Goal: Transaction & Acquisition: Download file/media

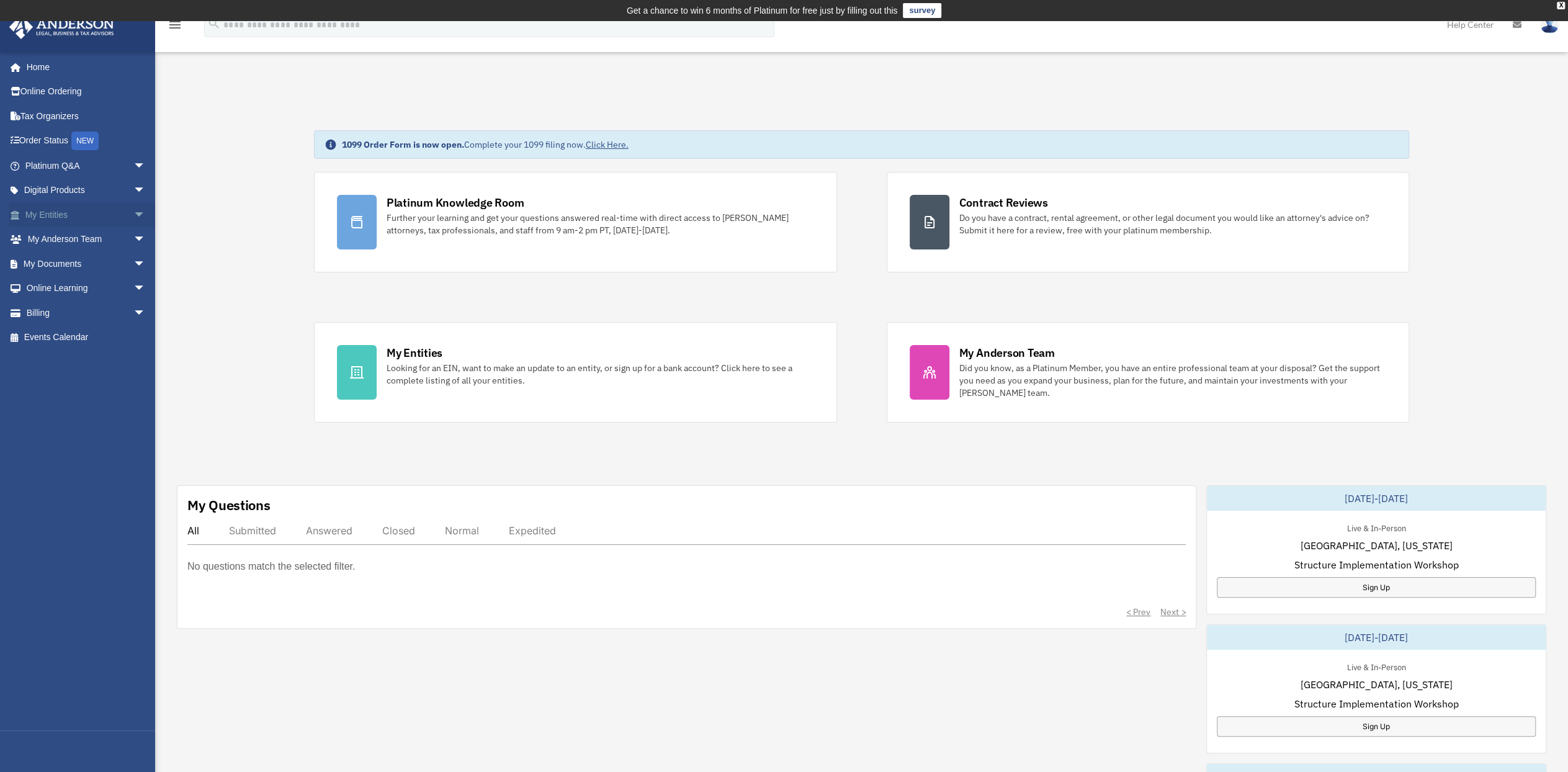
click at [133, 213] on span "arrow_drop_down" at bounding box center [145, 215] width 24 height 25
click at [133, 409] on span "arrow_drop_down" at bounding box center [145, 411] width 24 height 25
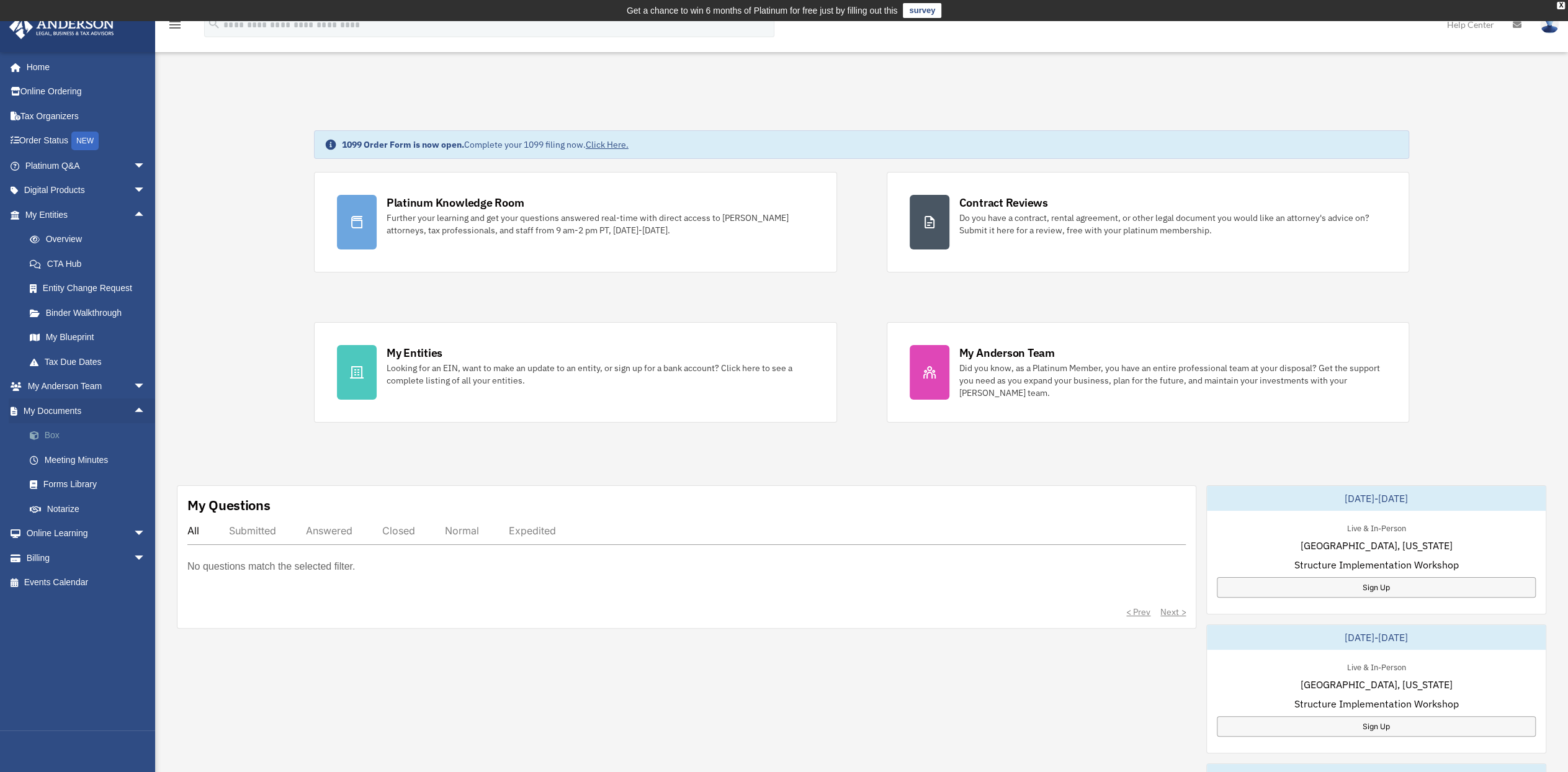
click at [51, 434] on link "Box" at bounding box center [91, 435] width 147 height 24
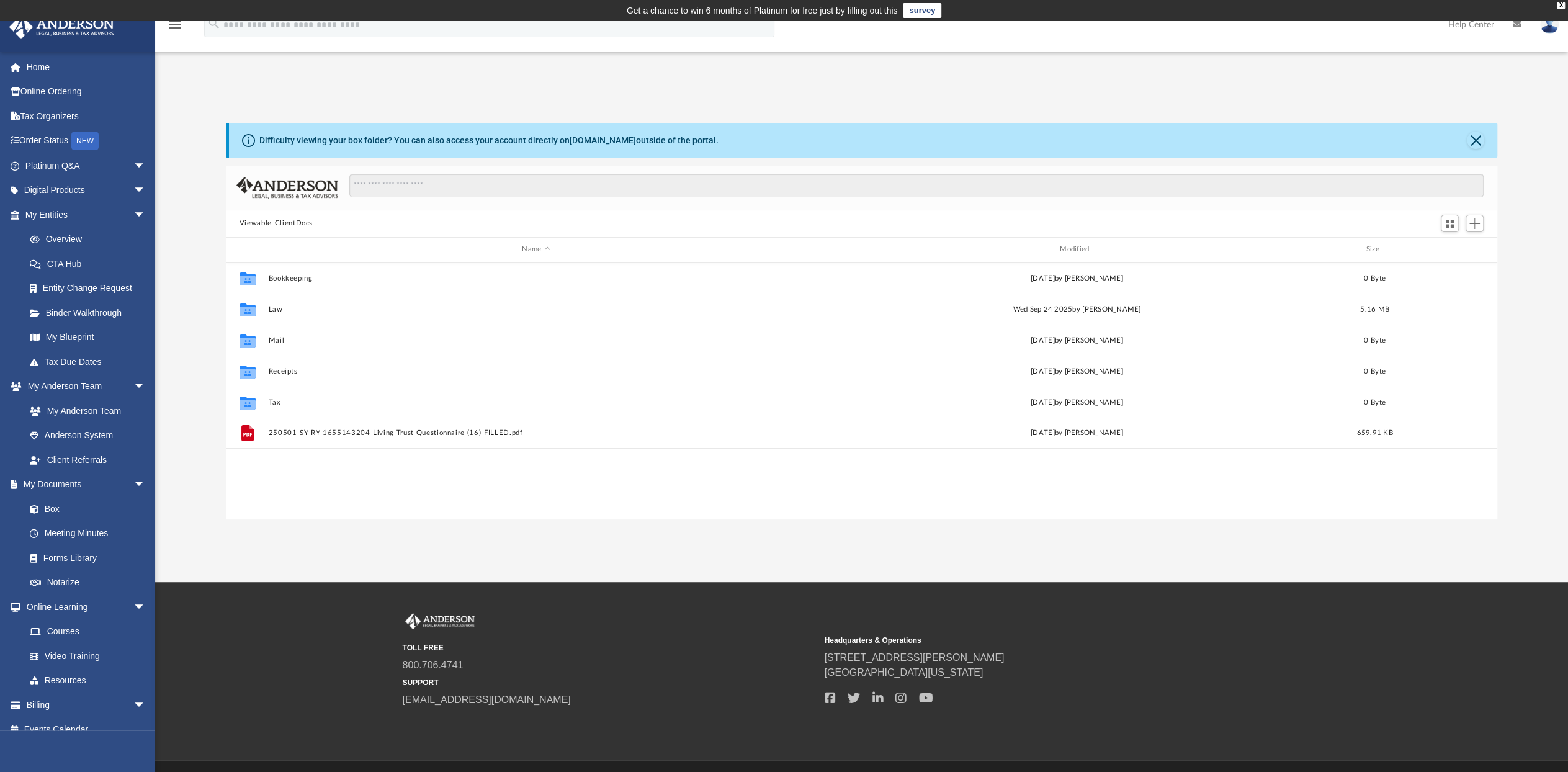
scroll to position [273, 1262]
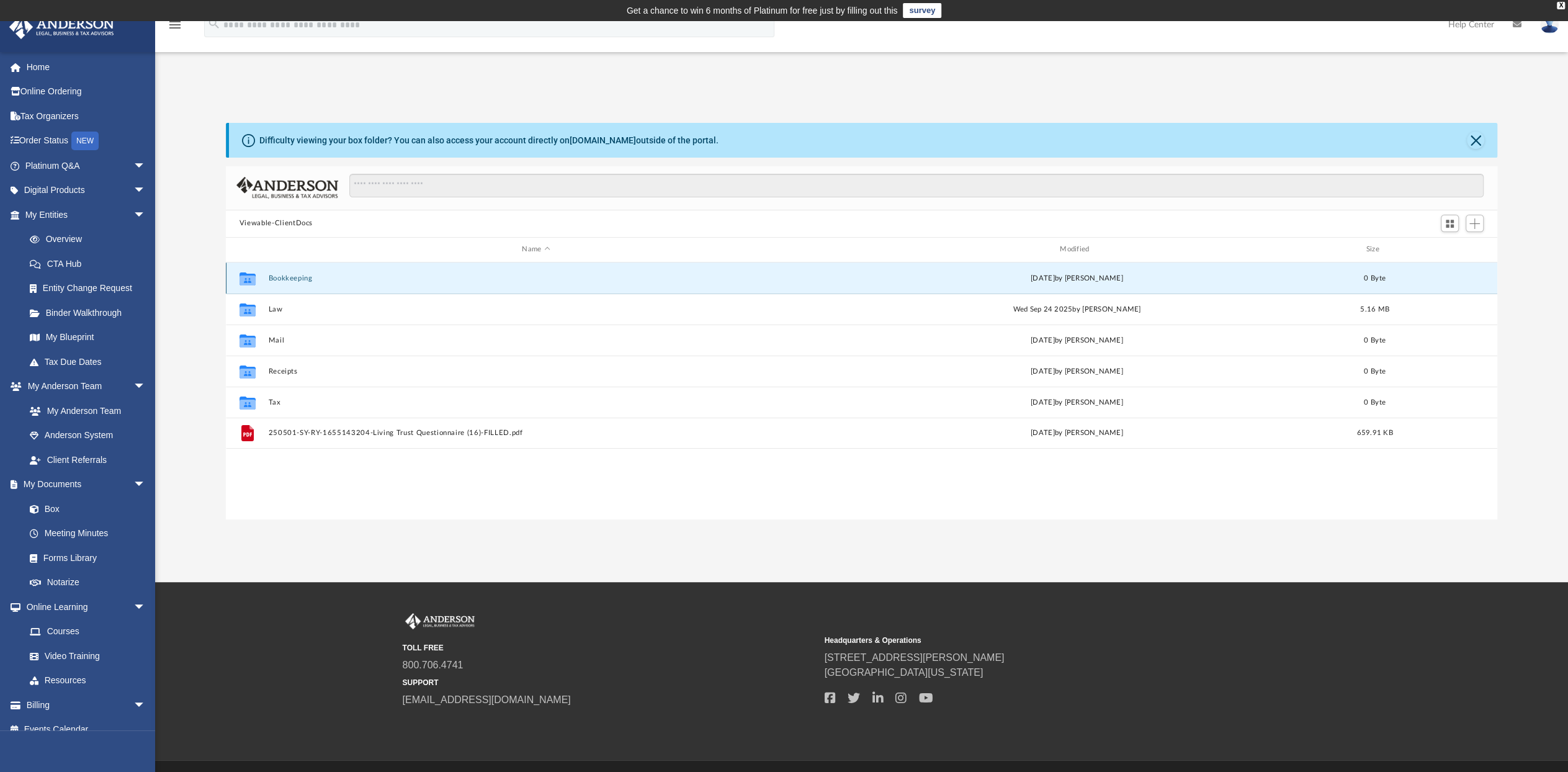
click at [286, 275] on button "Bookkeeping" at bounding box center [536, 278] width 536 height 8
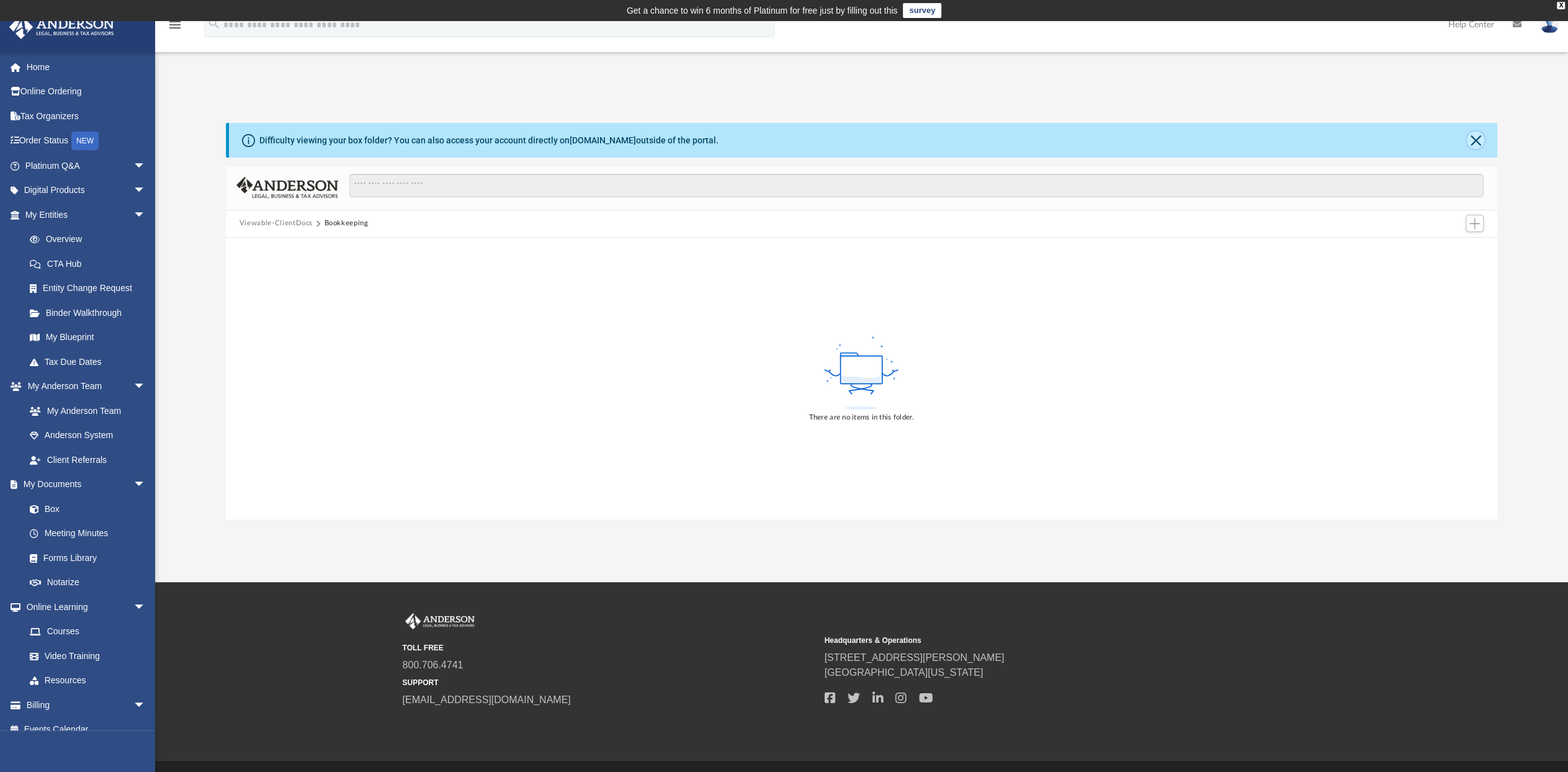
click at [1474, 138] on button "Close" at bounding box center [1475, 140] width 18 height 18
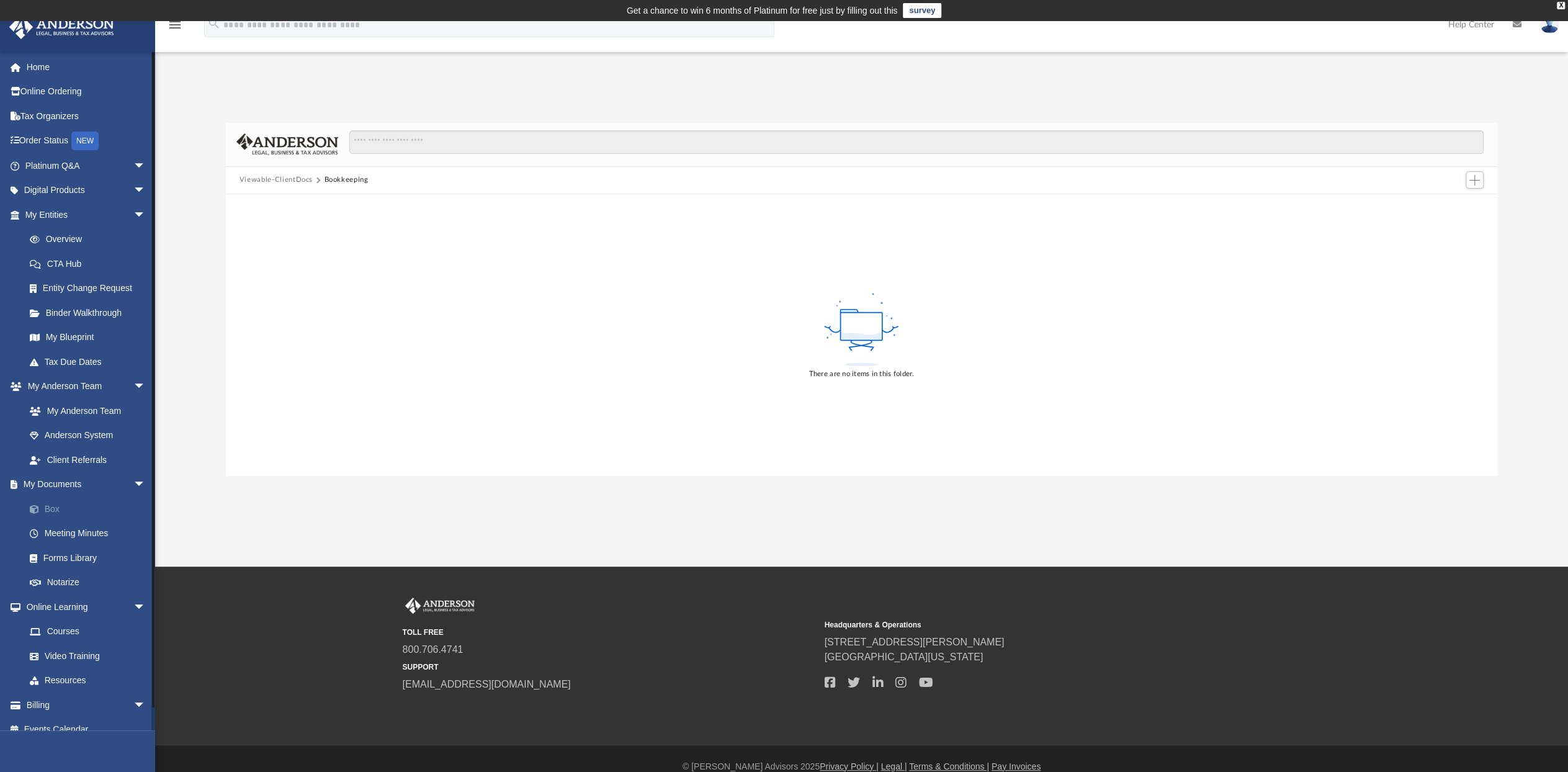
click at [53, 507] on link "Box" at bounding box center [91, 509] width 147 height 24
click at [260, 178] on button "Viewable-ClientDocs" at bounding box center [276, 180] width 73 height 11
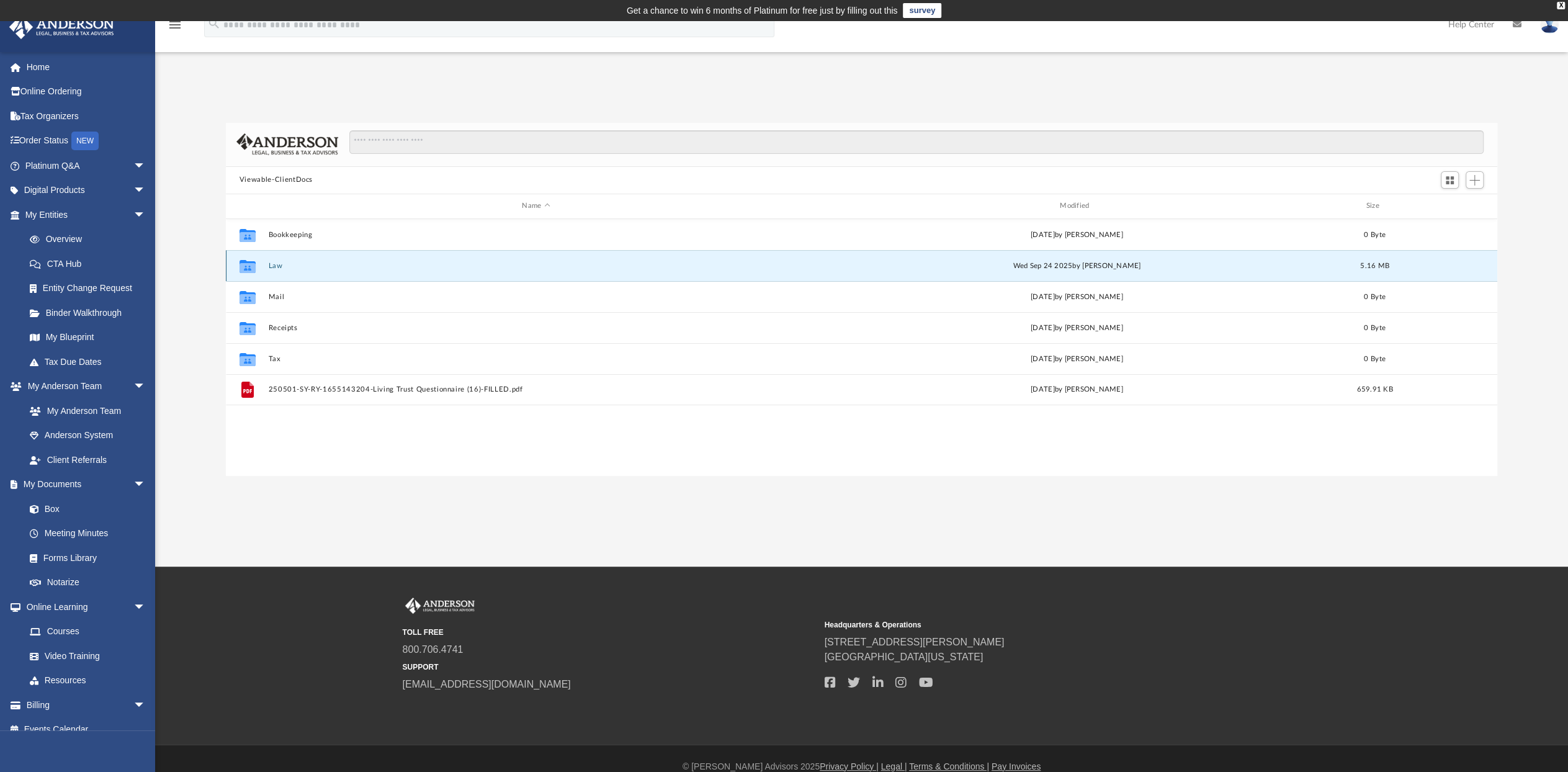
click at [274, 264] on button "Law" at bounding box center [536, 267] width 536 height 8
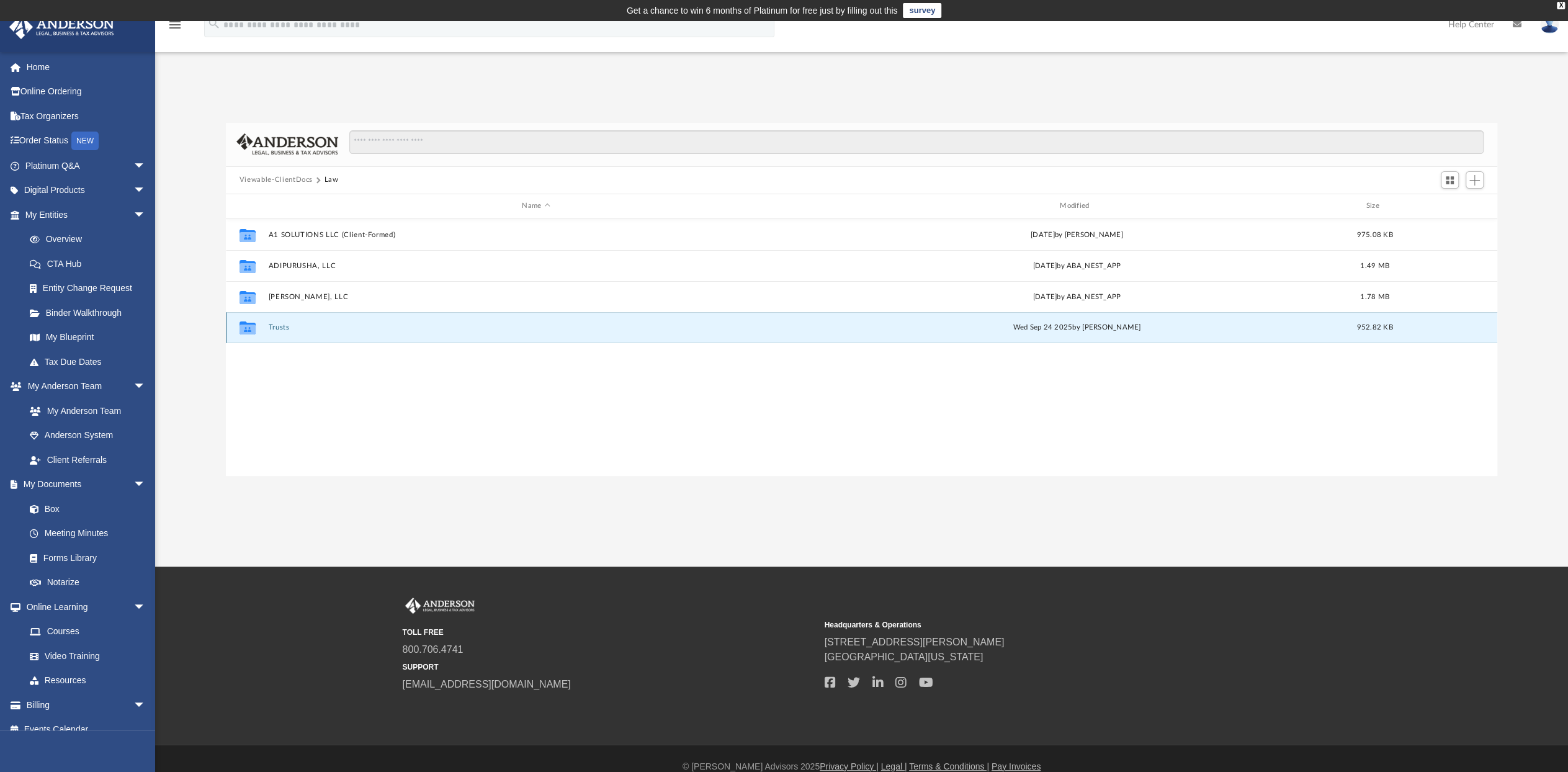
click at [274, 326] on button "Trusts" at bounding box center [536, 327] width 536 height 8
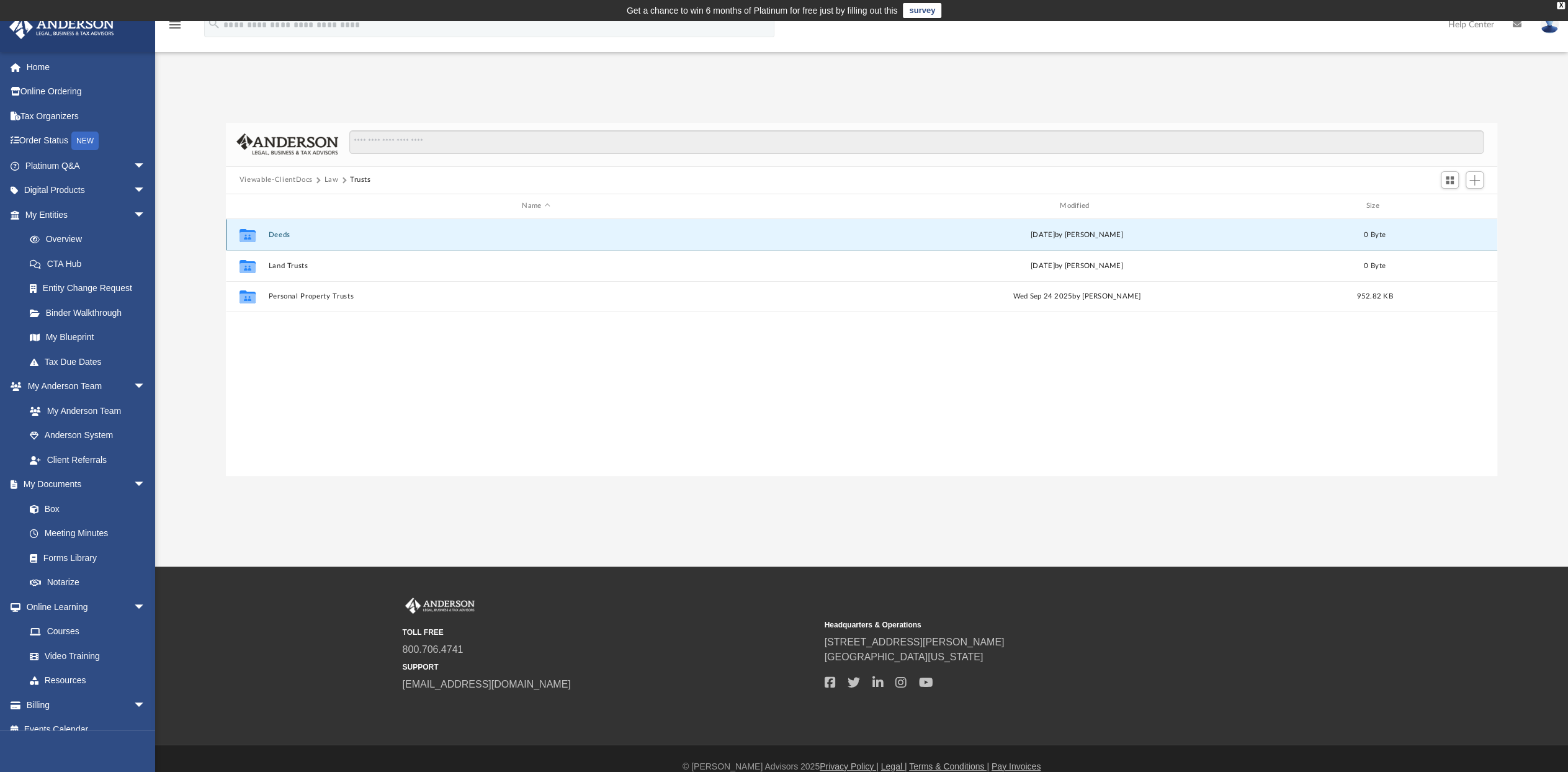
click at [276, 232] on button "Deeds" at bounding box center [536, 235] width 536 height 8
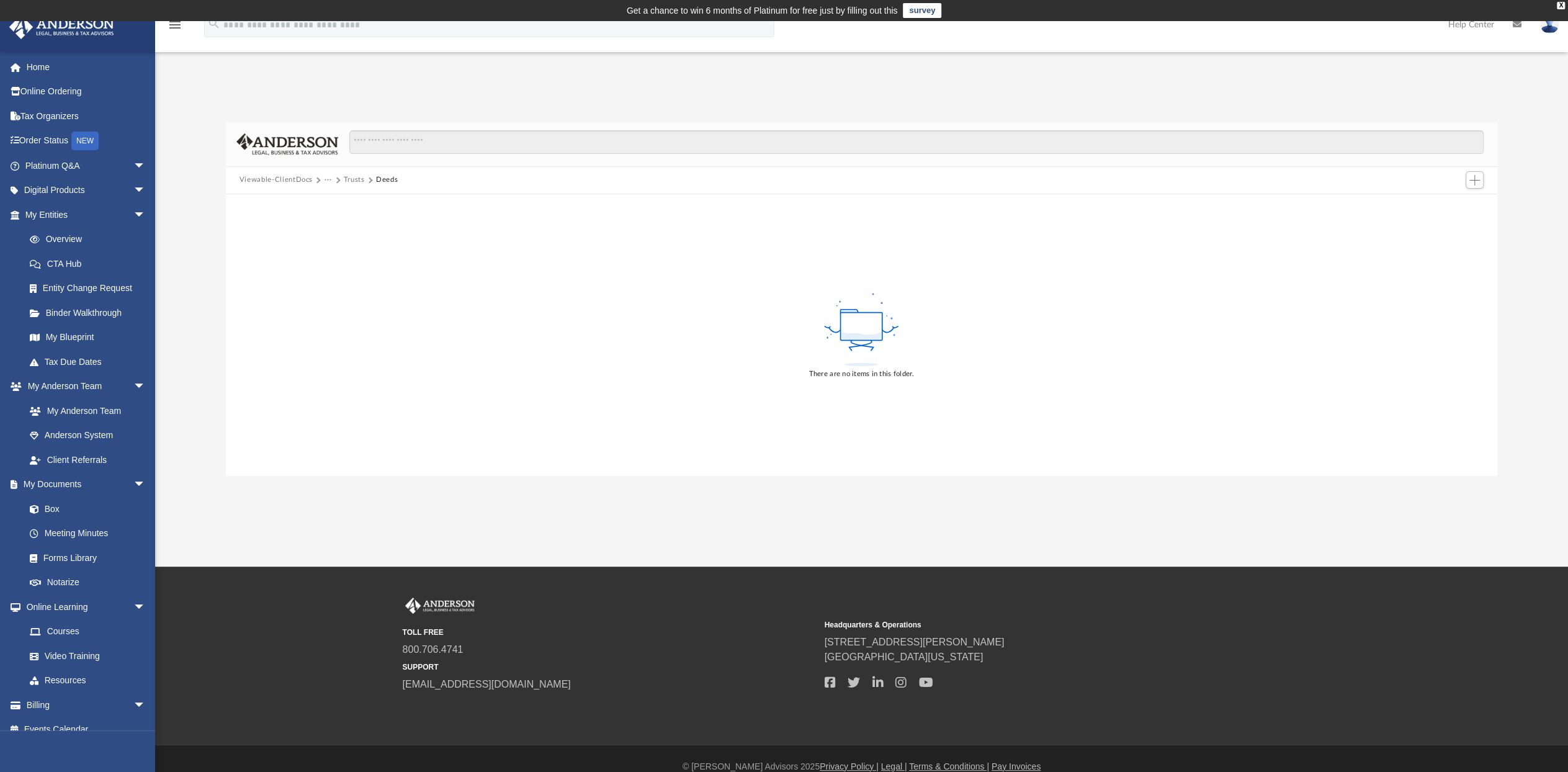
click at [264, 180] on button "Viewable-ClientDocs" at bounding box center [276, 180] width 73 height 11
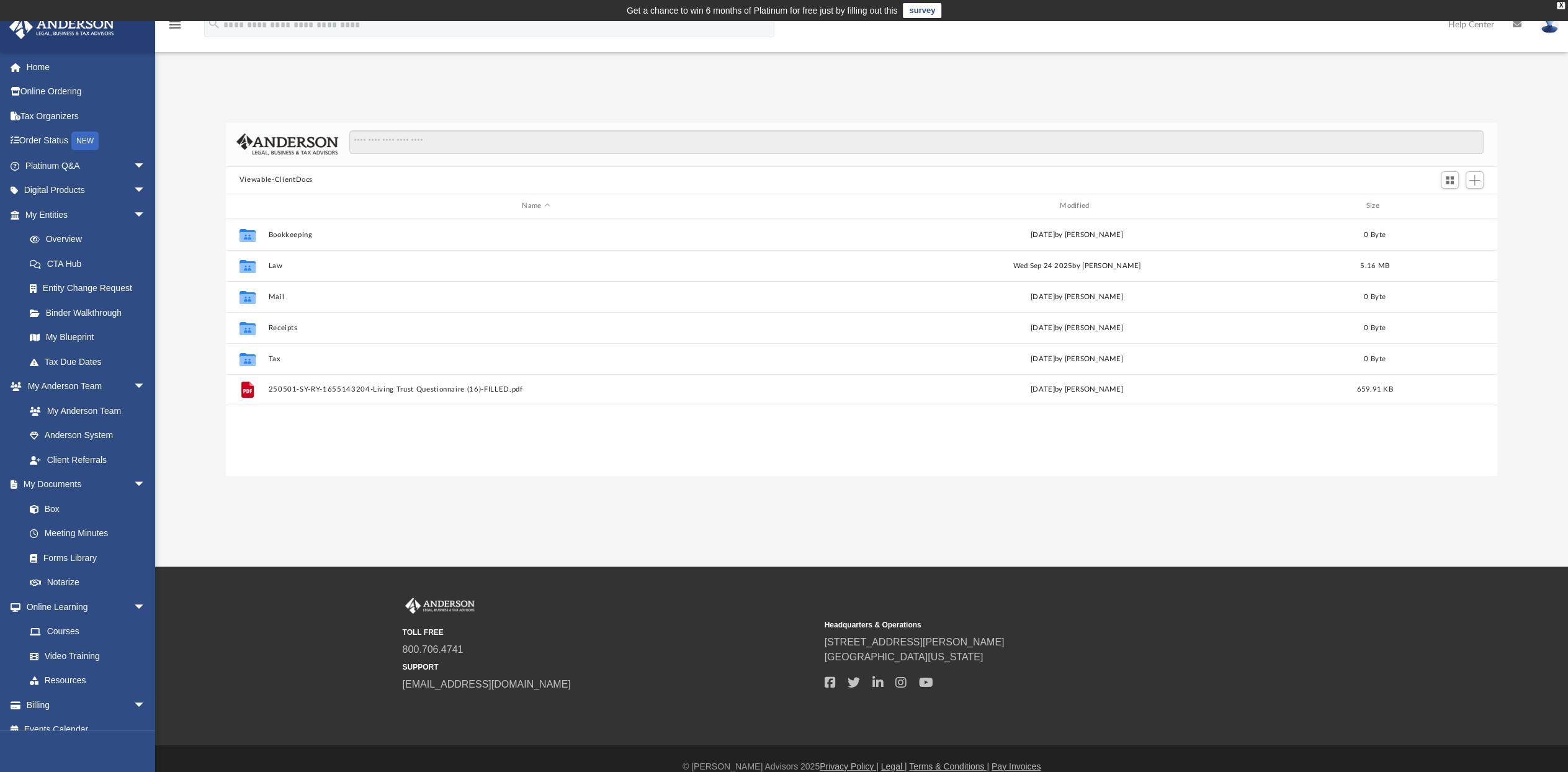
scroll to position [10, 10]
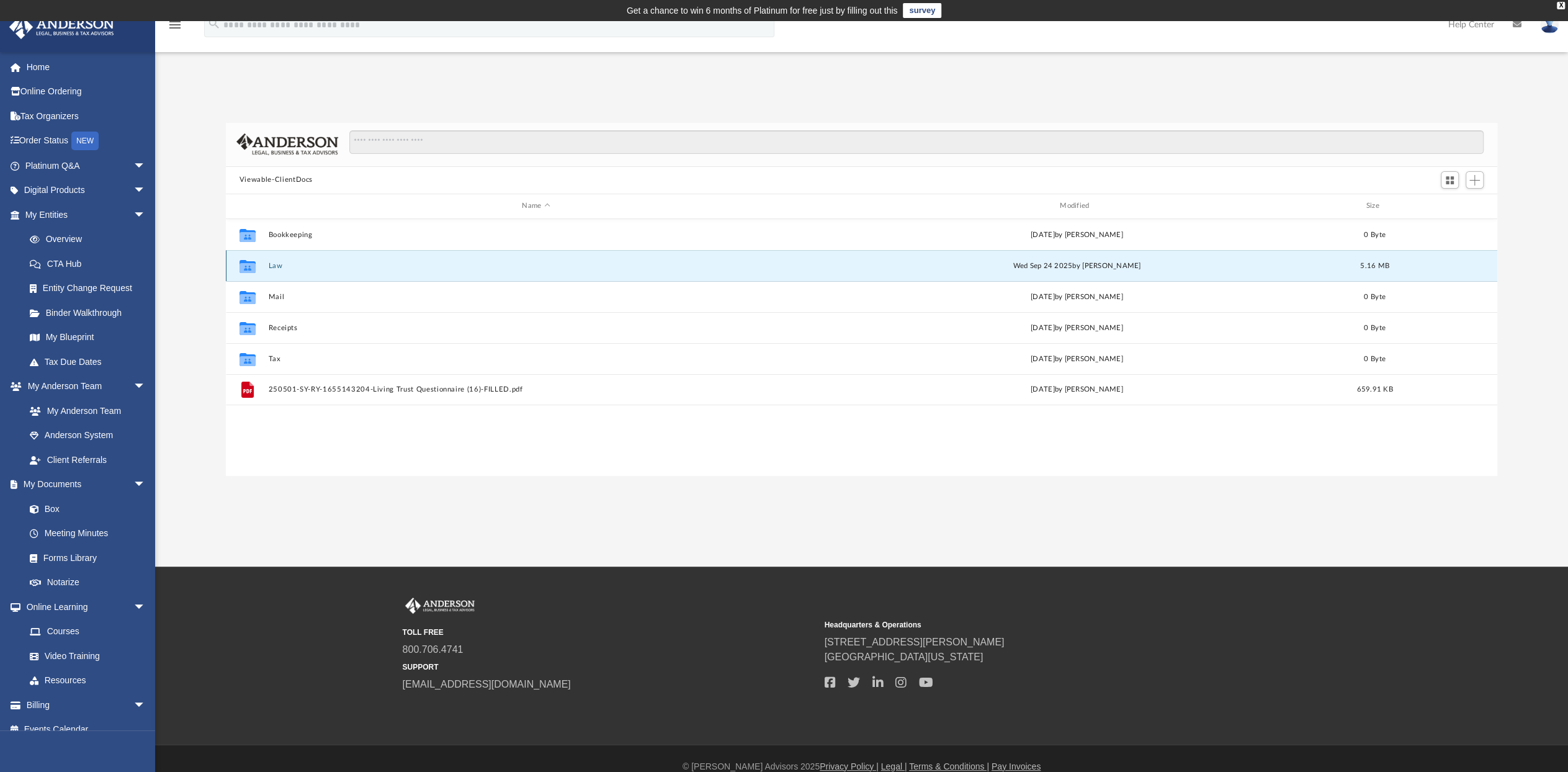
click at [277, 265] on button "Law" at bounding box center [536, 267] width 536 height 8
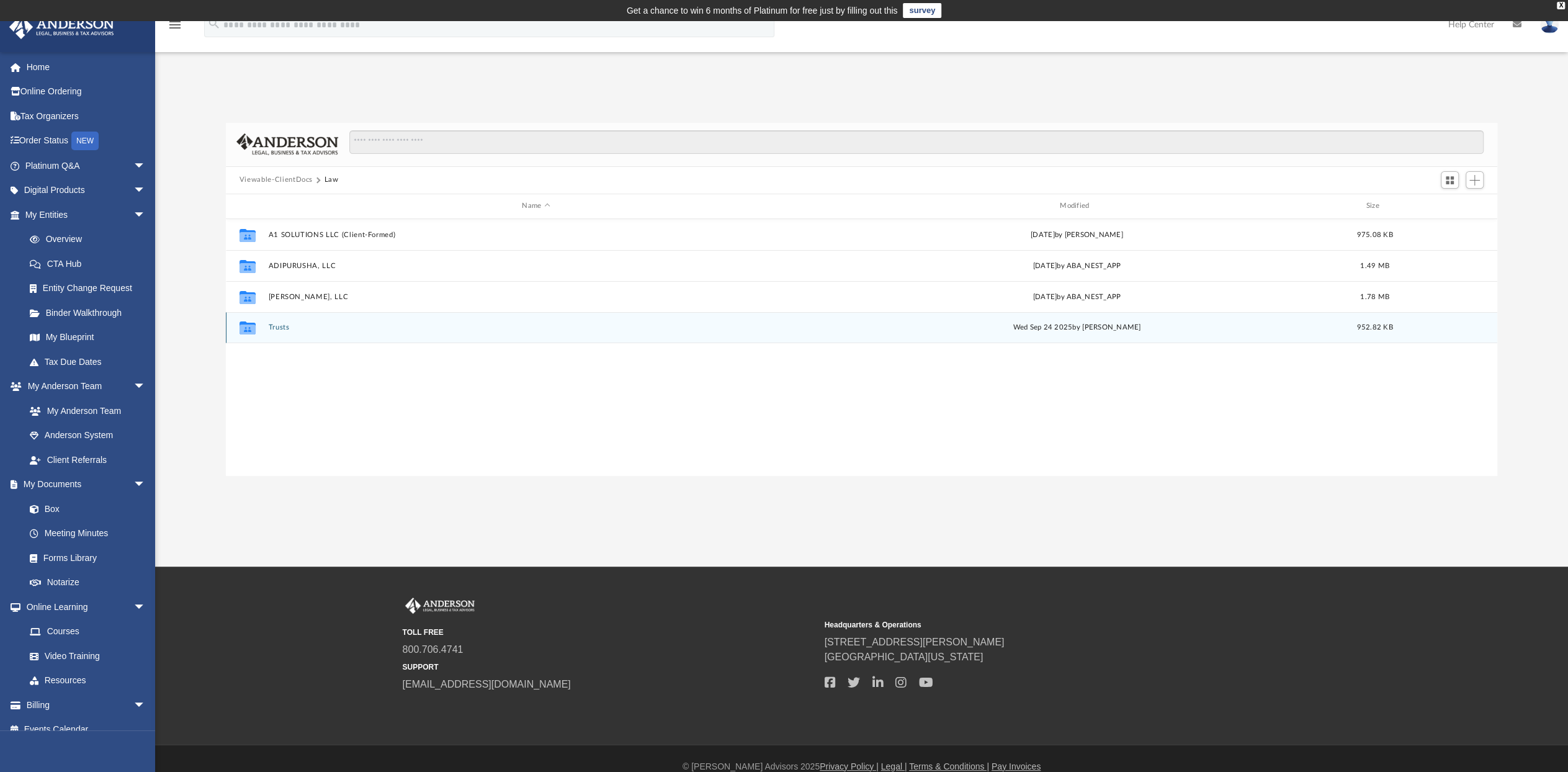
click at [277, 323] on button "Trusts" at bounding box center [536, 327] width 536 height 8
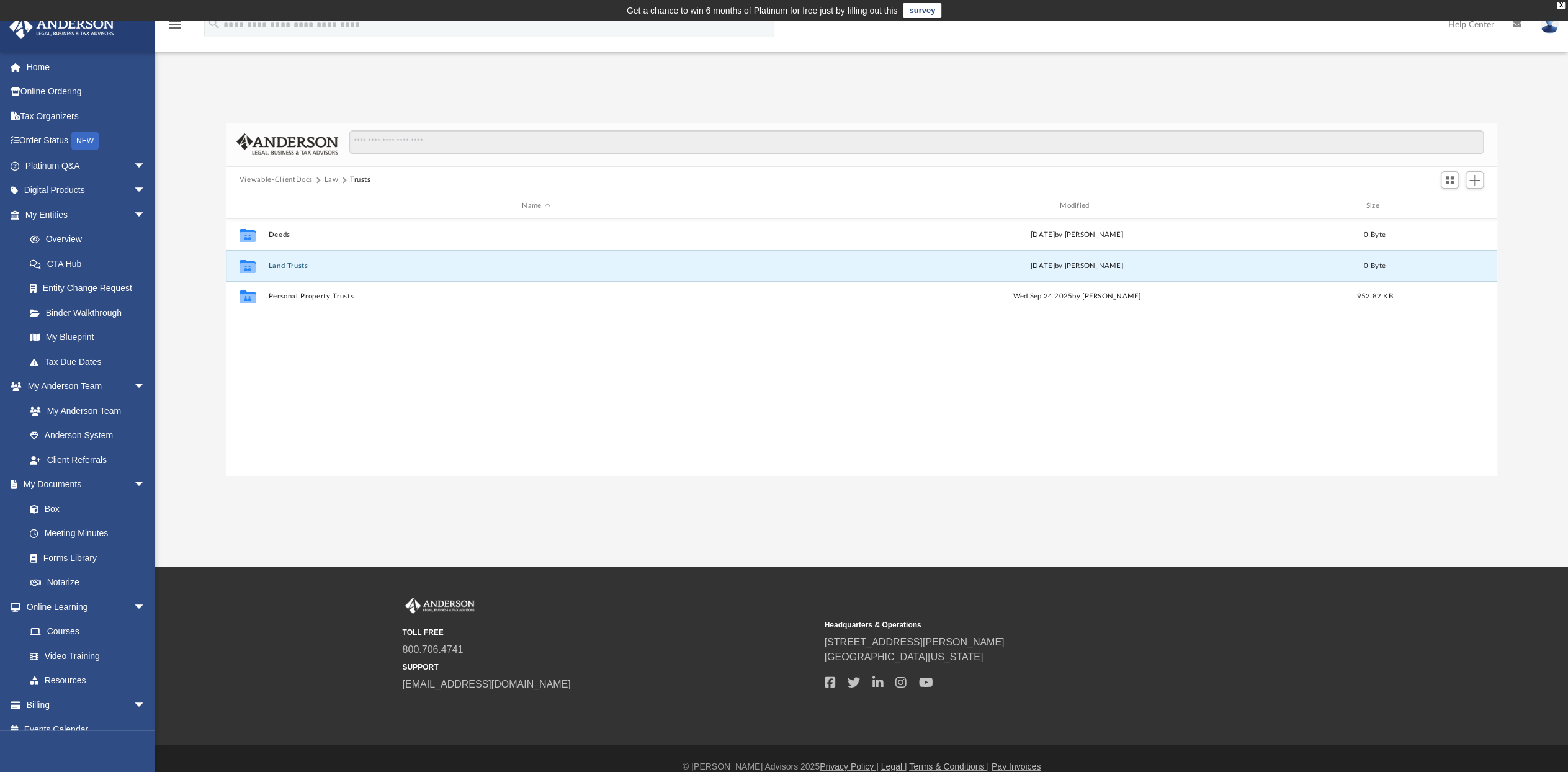
click at [287, 264] on button "Land Trusts" at bounding box center [536, 267] width 536 height 8
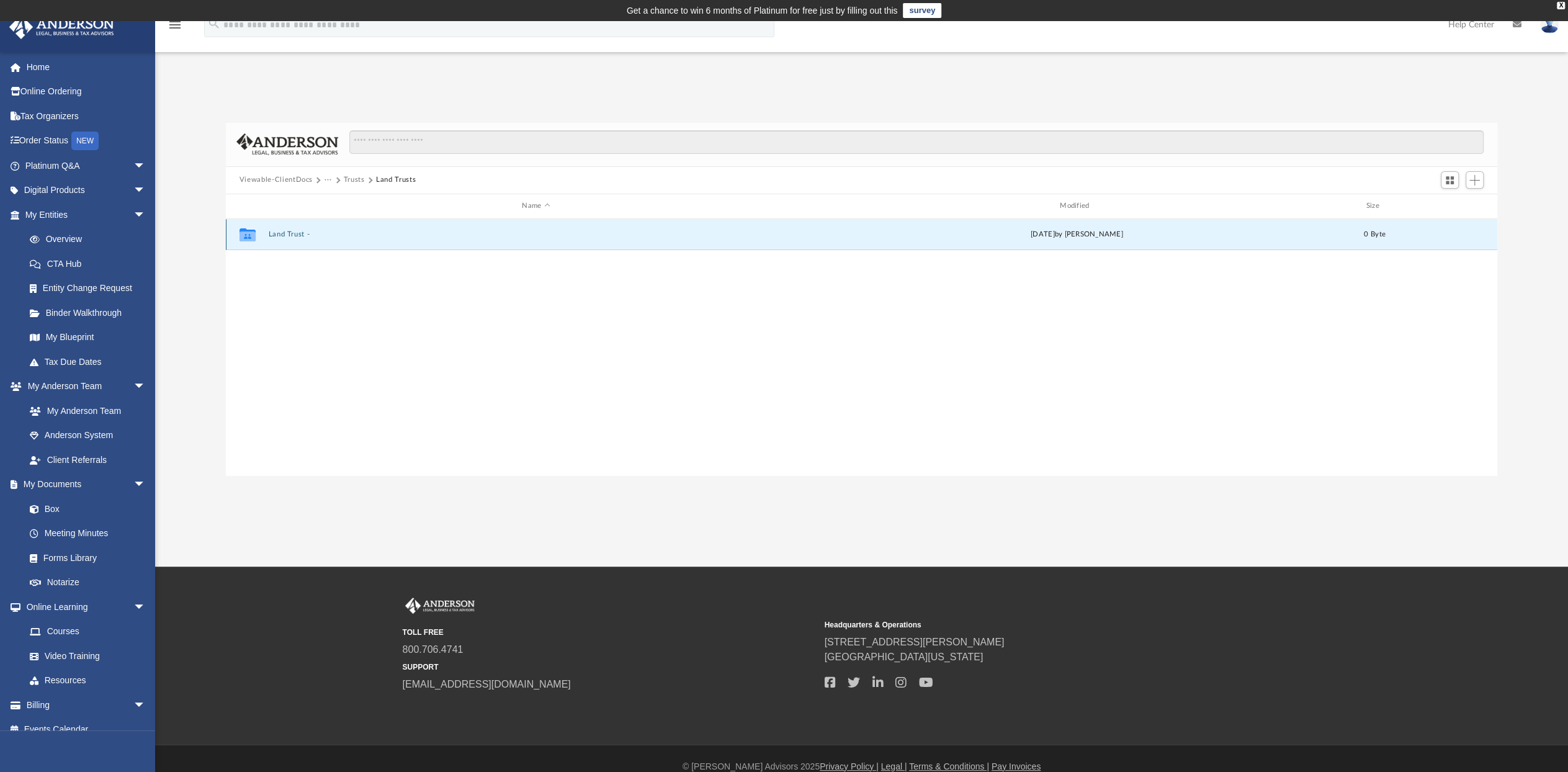
click at [283, 230] on button "Land Trust -" at bounding box center [536, 235] width 536 height 8
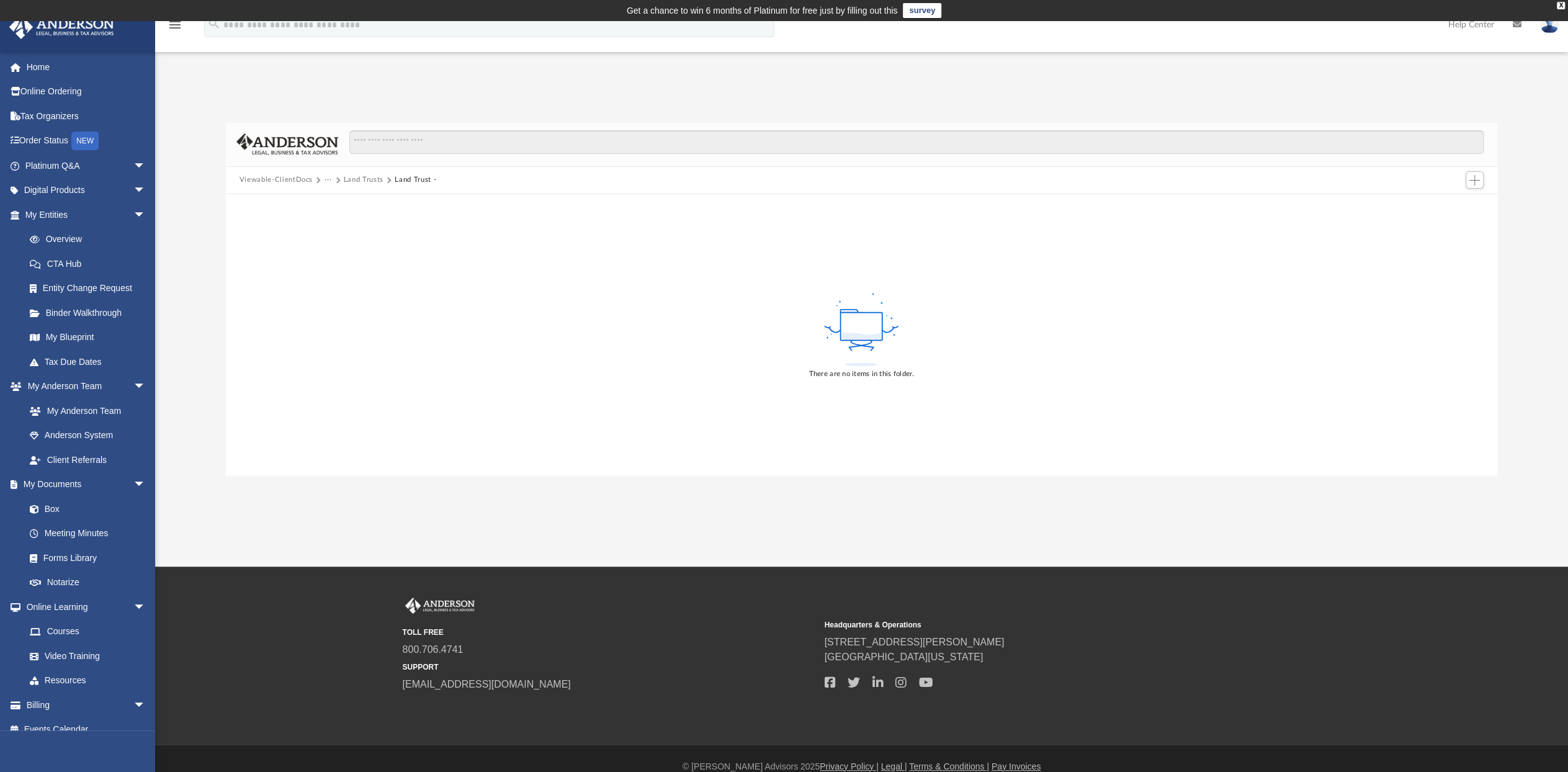
click at [278, 176] on button "Viewable-ClientDocs" at bounding box center [276, 180] width 73 height 11
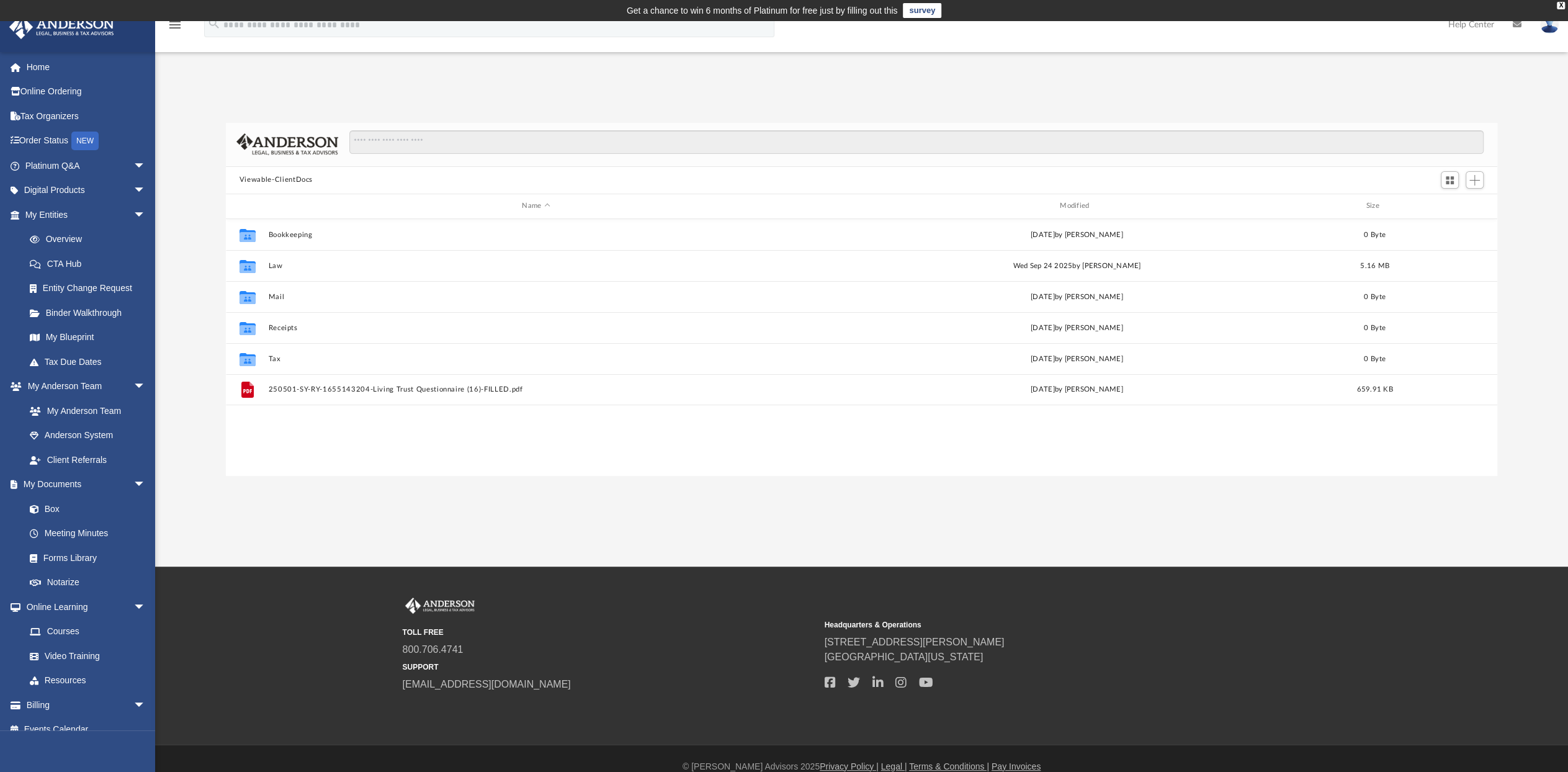
scroll to position [273, 1262]
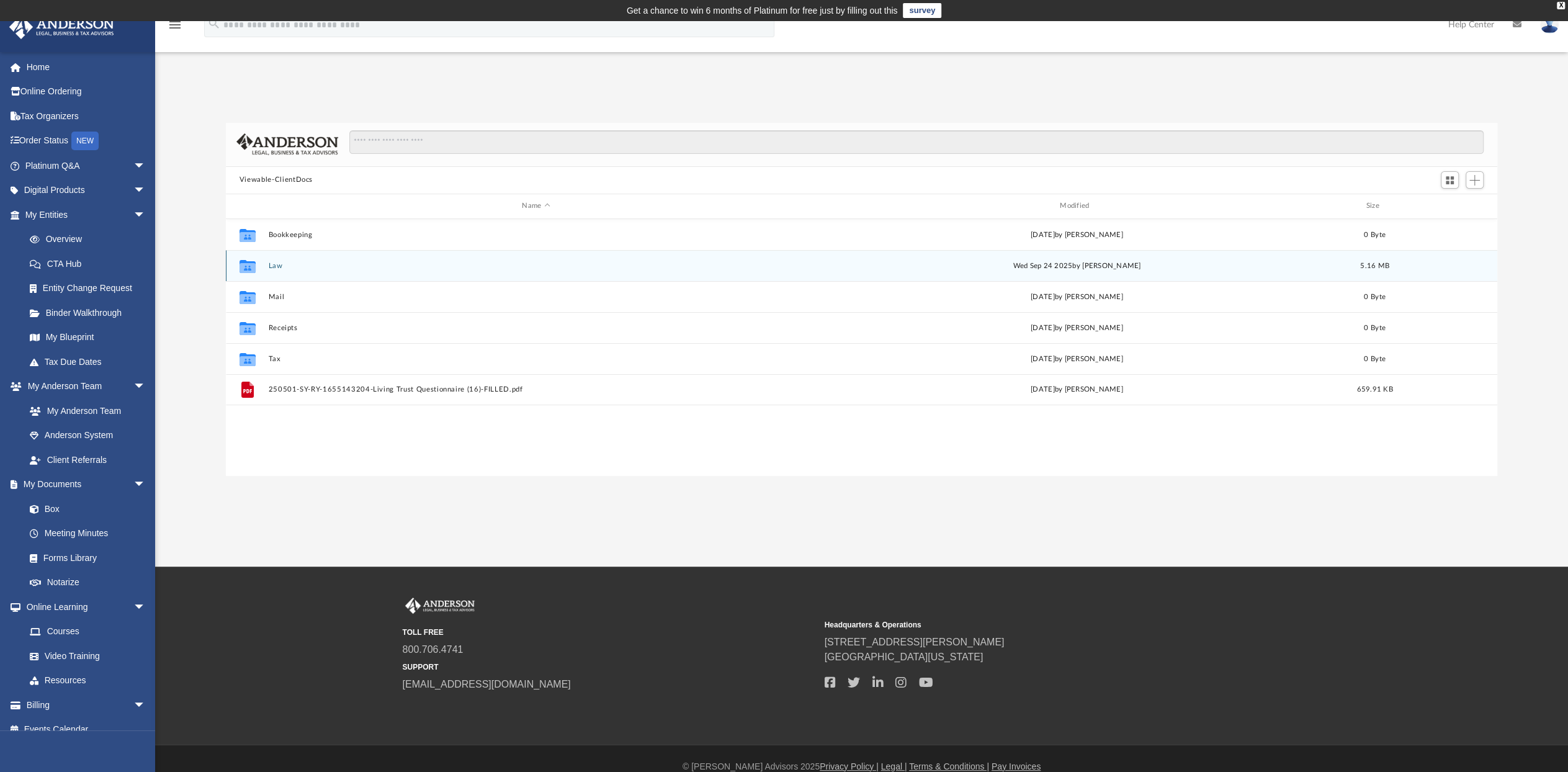
click at [278, 266] on button "Law" at bounding box center [536, 267] width 536 height 8
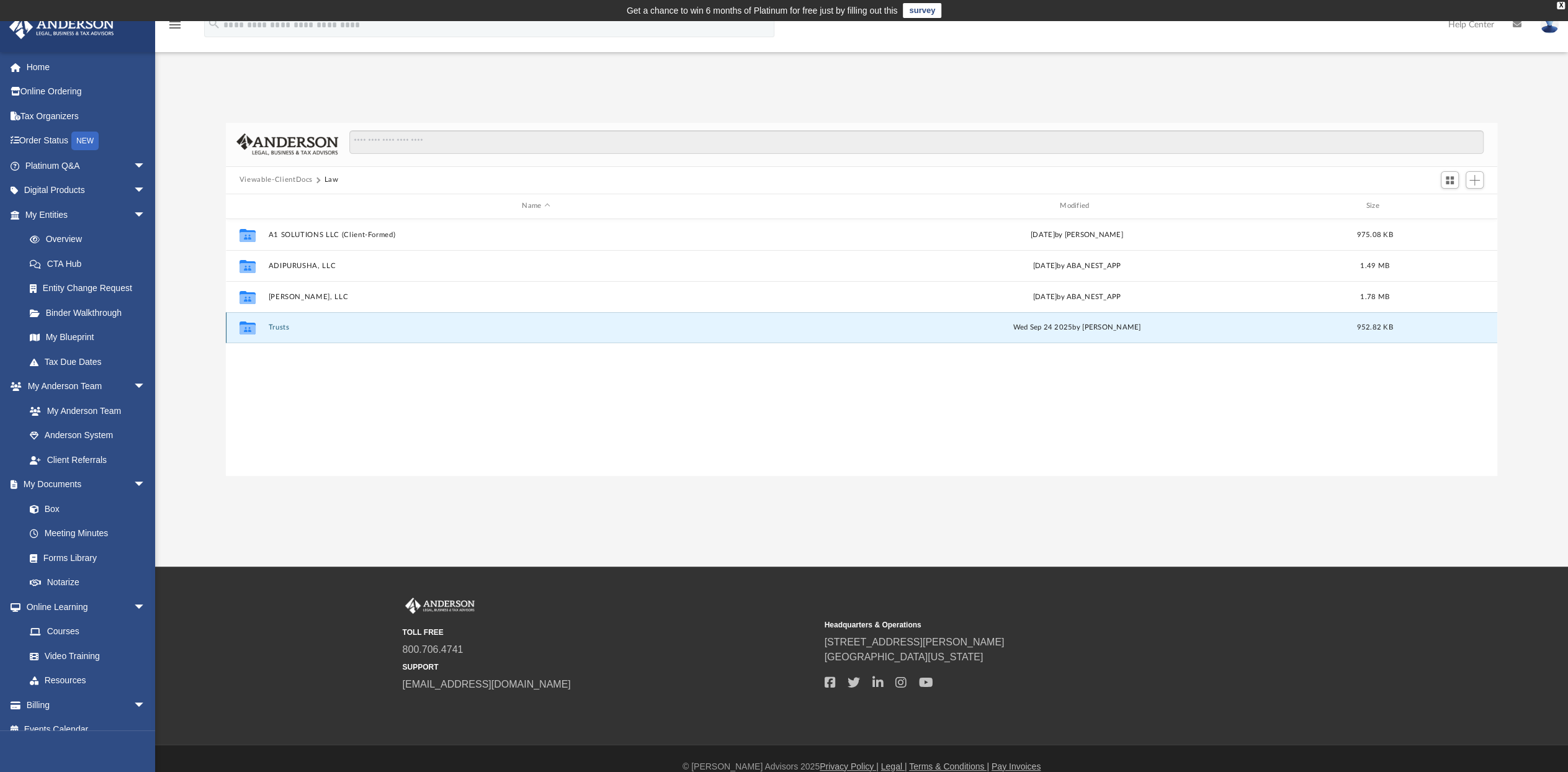
click at [277, 326] on button "Trusts" at bounding box center [536, 327] width 536 height 8
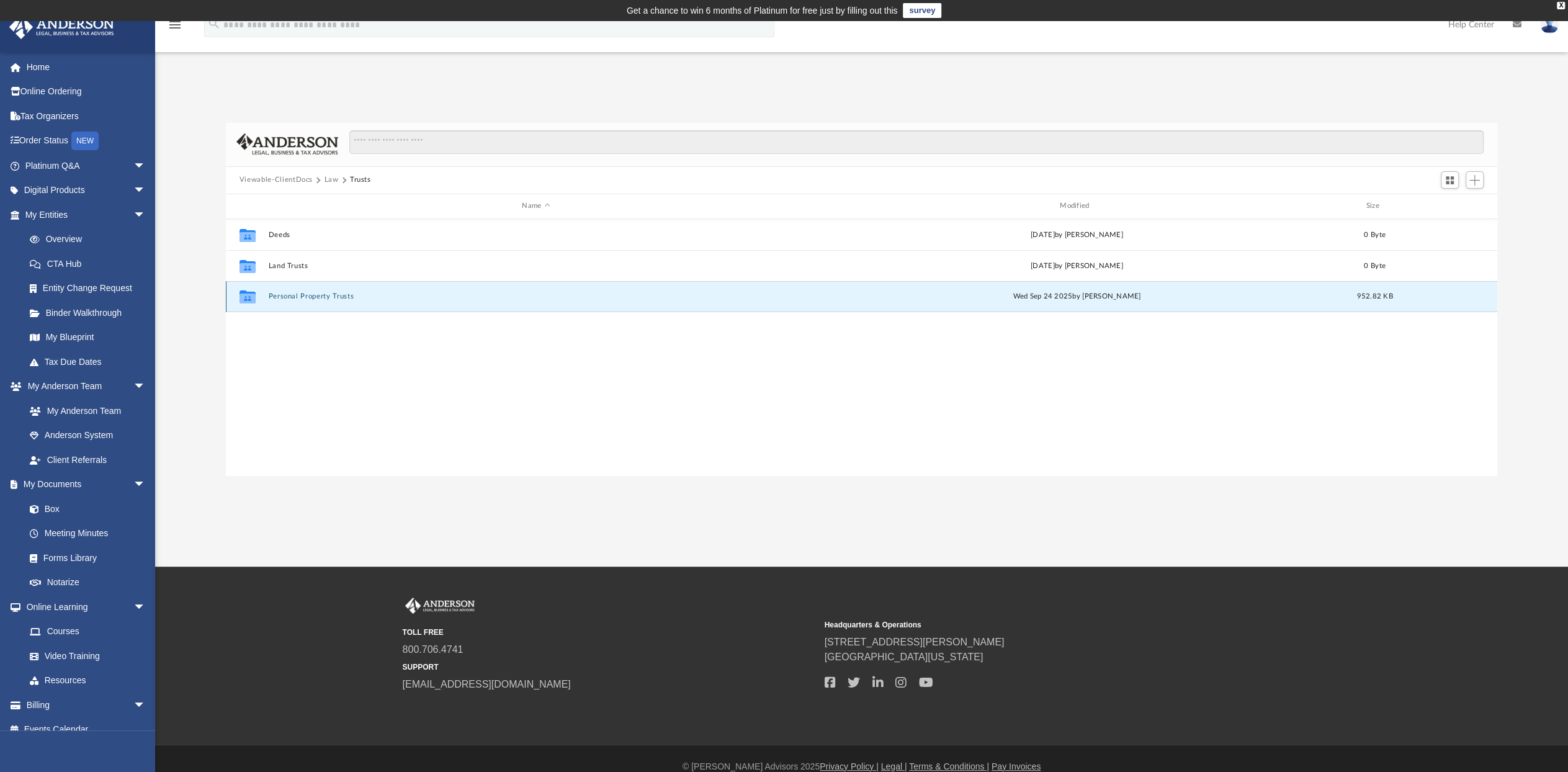
click at [297, 298] on button "Personal Property Trusts" at bounding box center [536, 297] width 536 height 8
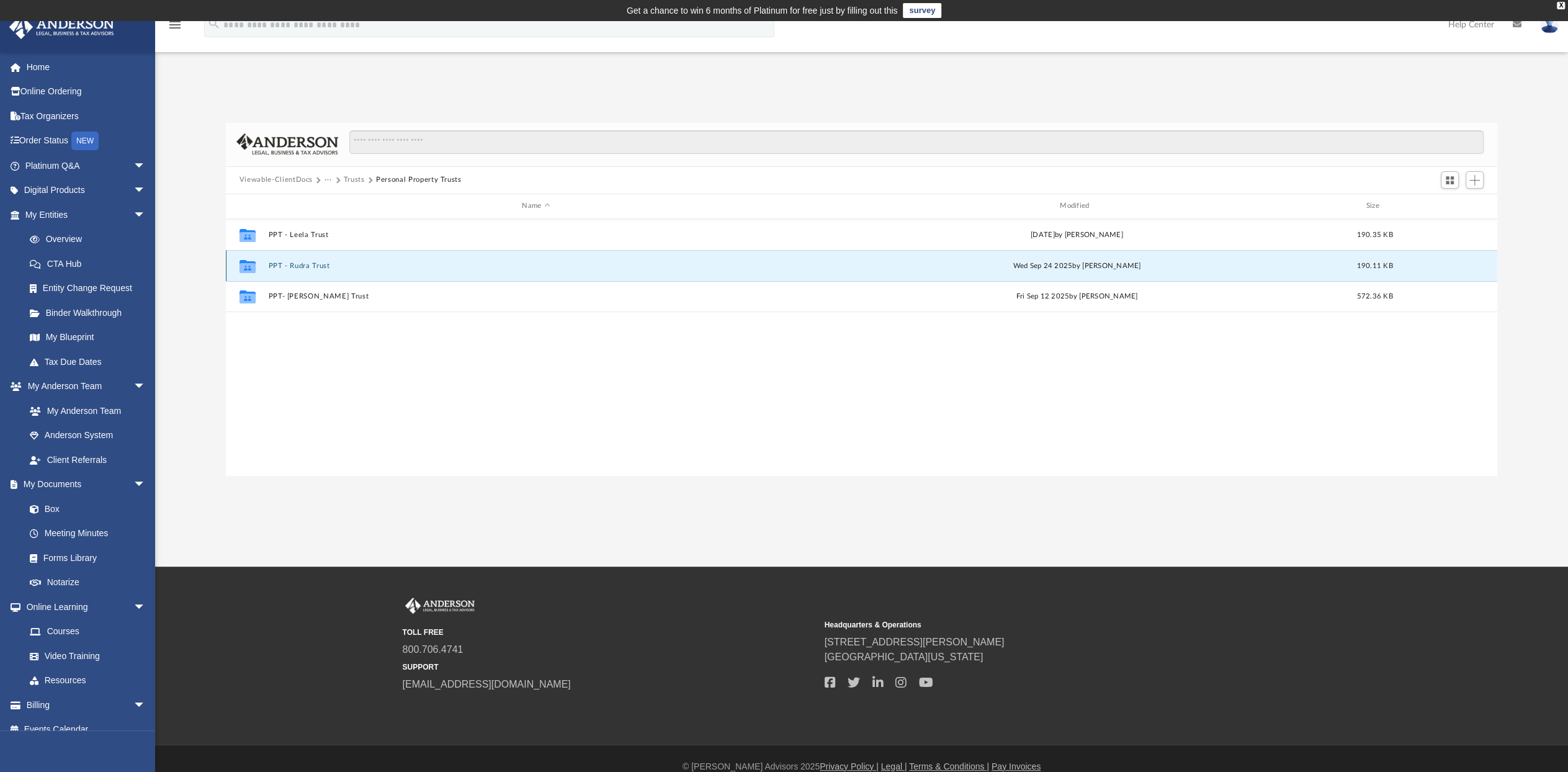
click at [295, 262] on button "PPT - Rudra Trust" at bounding box center [536, 267] width 536 height 8
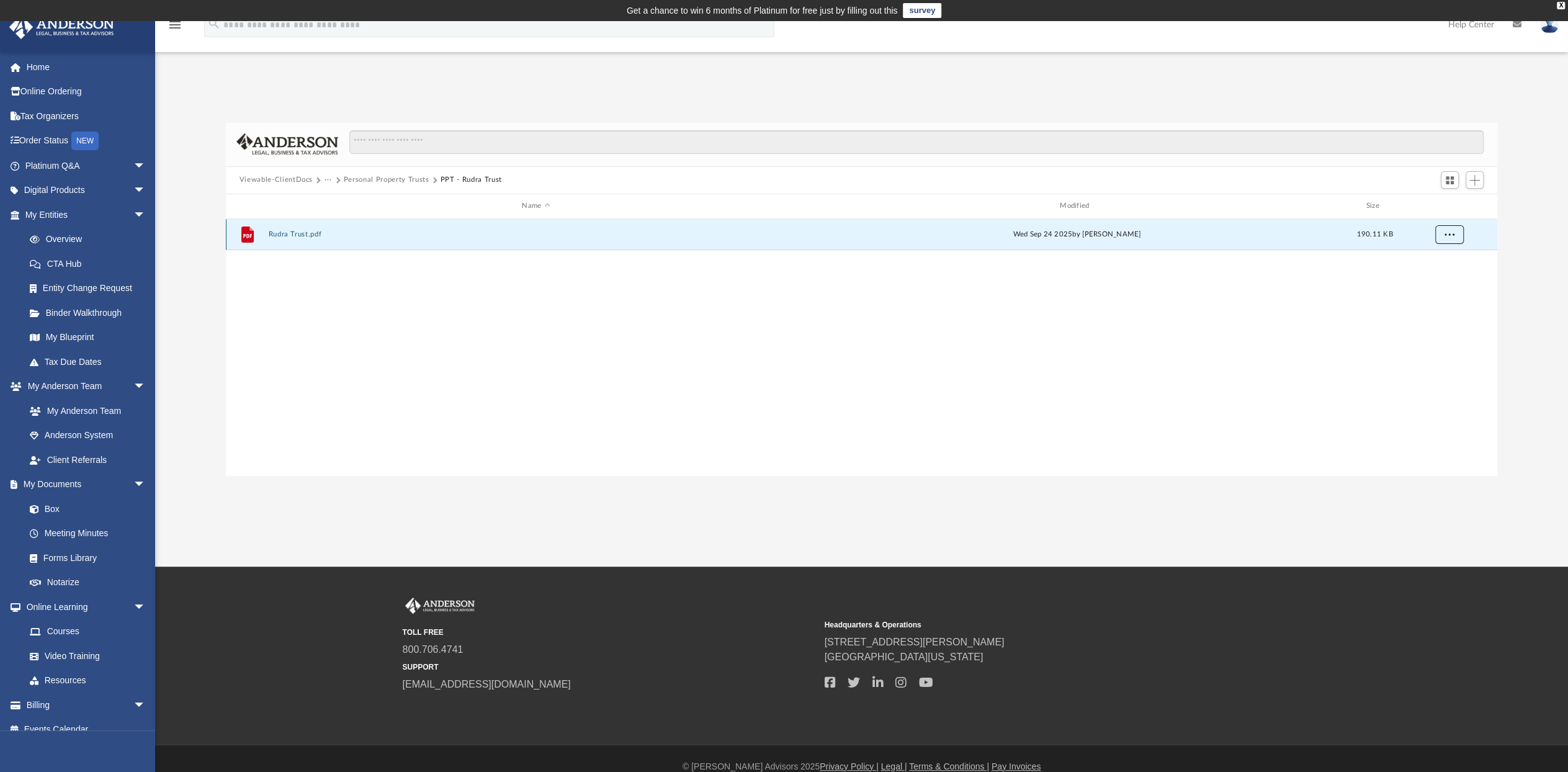
click at [1442, 229] on button "More options" at bounding box center [1449, 235] width 29 height 19
click at [1432, 278] on li "Download" at bounding box center [1438, 278] width 36 height 13
